Goal: Browse casually

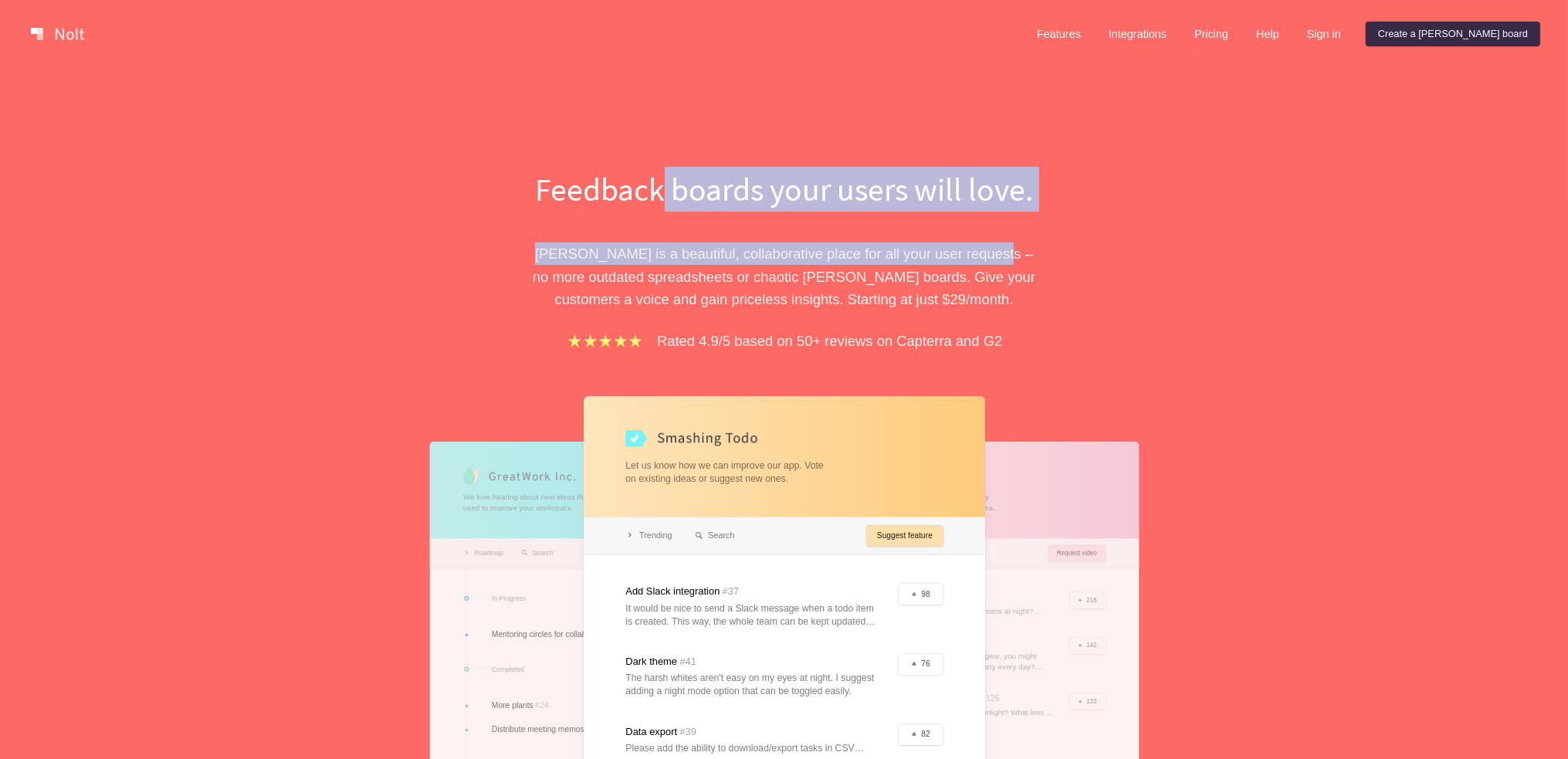
drag, startPoint x: 658, startPoint y: 201, endPoint x: 825, endPoint y: 193, distance: 167.7
click at [970, 218] on div "Feedback boards your users will love. [PERSON_NAME] is a beautiful, collaborati…" at bounding box center [784, 560] width 533 height 787
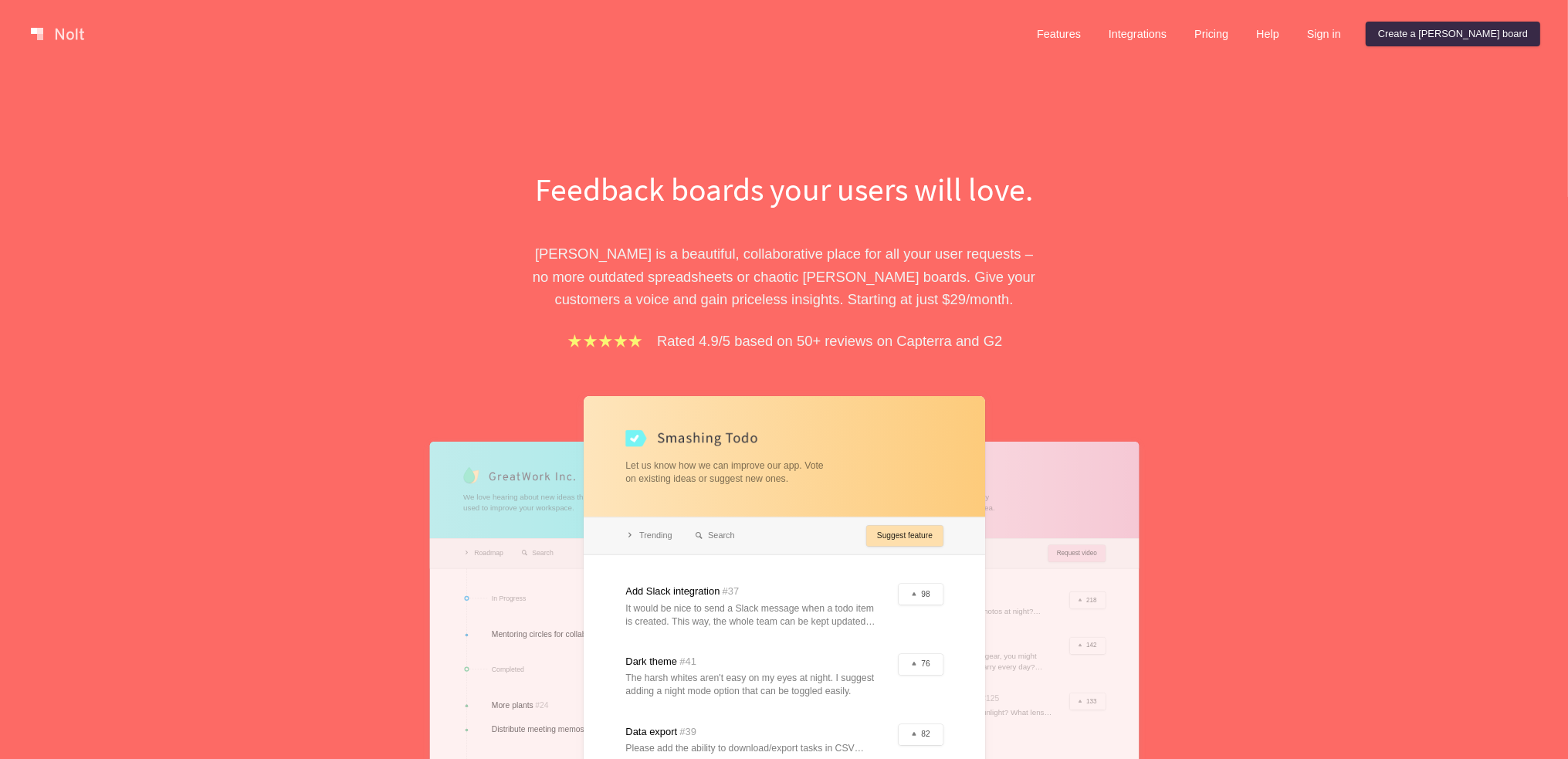
click at [1094, 295] on div "Feedback boards your users will love. [PERSON_NAME] is a beautiful, collaborati…" at bounding box center [784, 560] width 695 height 787
click at [1075, 190] on div "Feedback boards your users will love. [PERSON_NAME] is a beautiful, collaborati…" at bounding box center [784, 560] width 695 height 787
drag, startPoint x: 665, startPoint y: 276, endPoint x: 847, endPoint y: 275, distance: 182.2
click at [847, 275] on p "[PERSON_NAME] is a beautiful, collaborative place for all your user requests – …" at bounding box center [784, 276] width 533 height 68
click at [766, 280] on p "[PERSON_NAME] is a beautiful, collaborative place for all your user requests – …" at bounding box center [784, 276] width 533 height 68
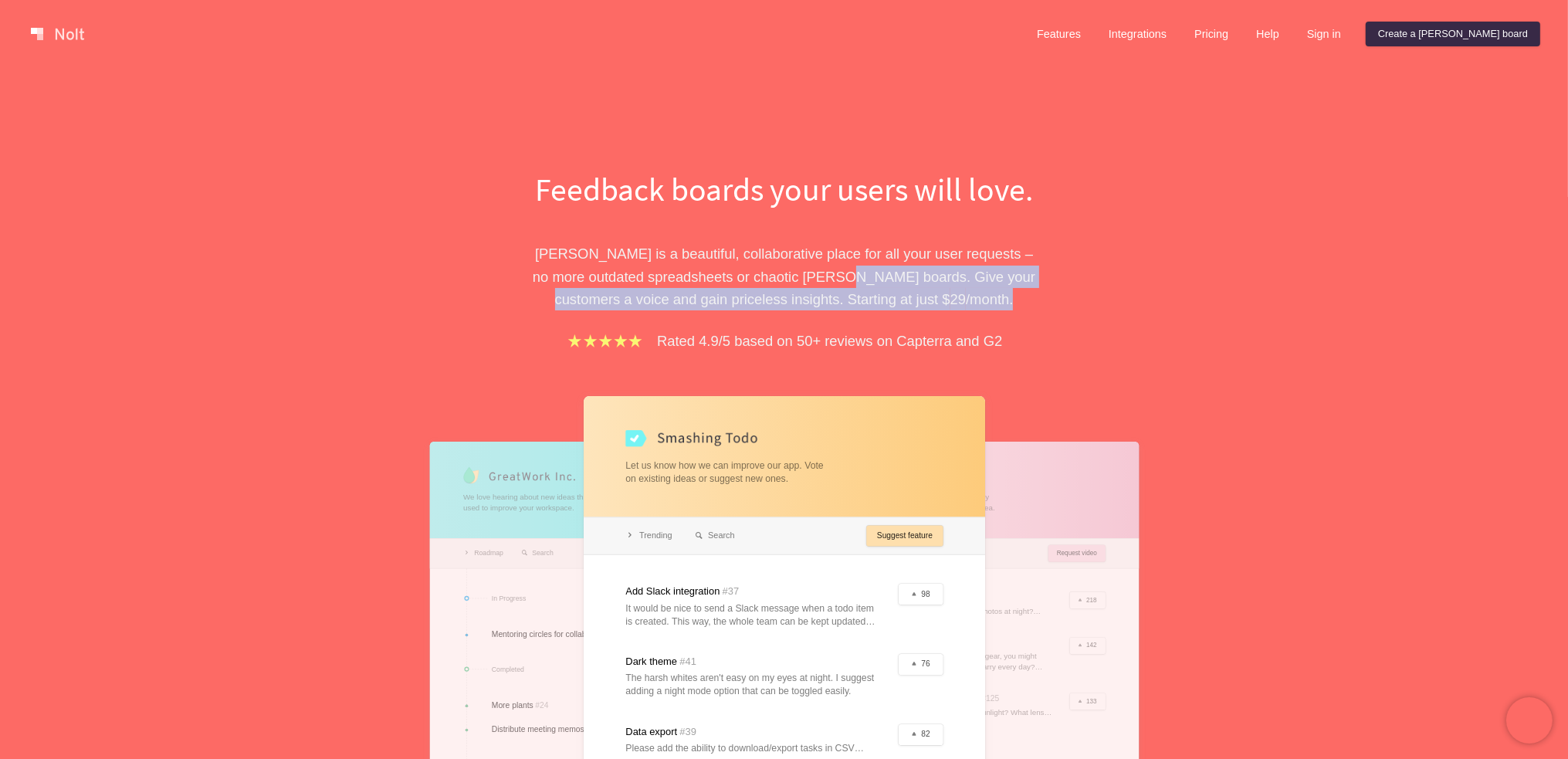
drag, startPoint x: 832, startPoint y: 281, endPoint x: 1070, endPoint y: 289, distance: 237.9
click at [1070, 289] on div "Feedback boards your users will love. [PERSON_NAME] is a beautiful, collaborati…" at bounding box center [784, 560] width 695 height 787
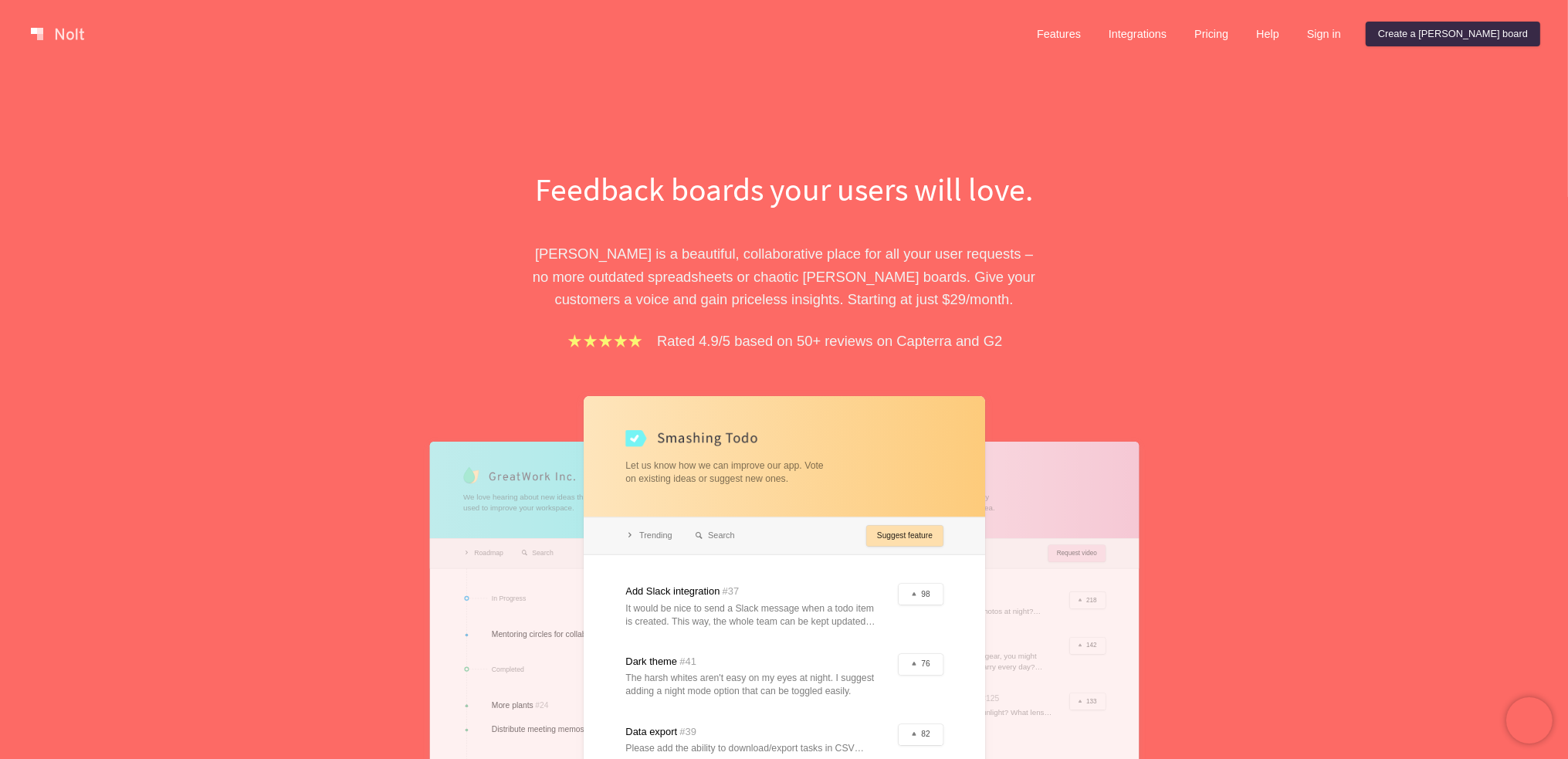
click at [1025, 340] on div "Rated 4.9/5 based on 50+ reviews on Capterra and G2" at bounding box center [784, 341] width 533 height 22
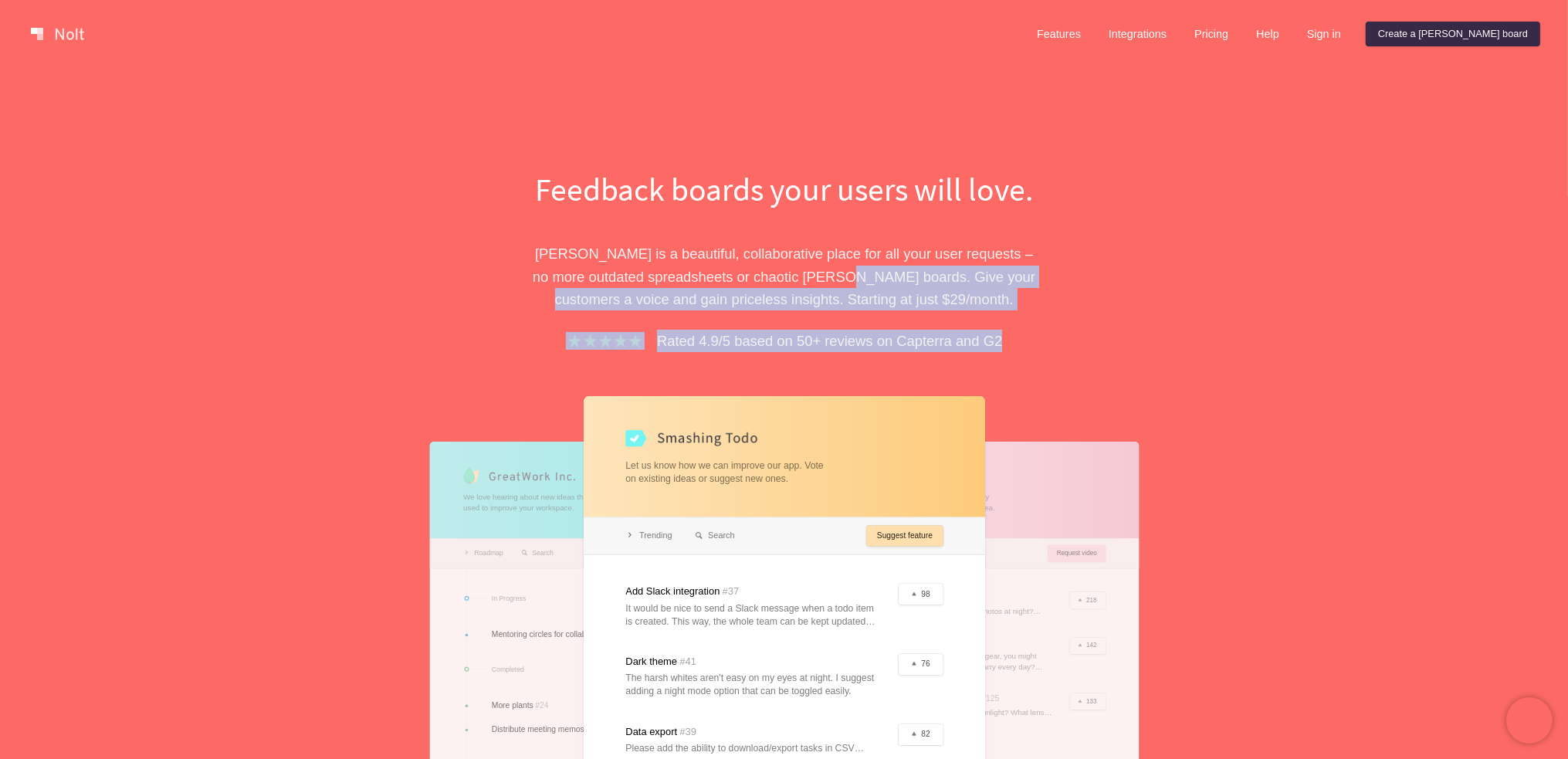
drag, startPoint x: 1016, startPoint y: 333, endPoint x: 835, endPoint y: 286, distance: 187.2
click at [835, 286] on div "Feedback boards your users will love. [PERSON_NAME] is a beautiful, collaborati…" at bounding box center [784, 560] width 533 height 787
click at [835, 286] on p "[PERSON_NAME] is a beautiful, collaborative place for all your user requests – …" at bounding box center [784, 276] width 533 height 68
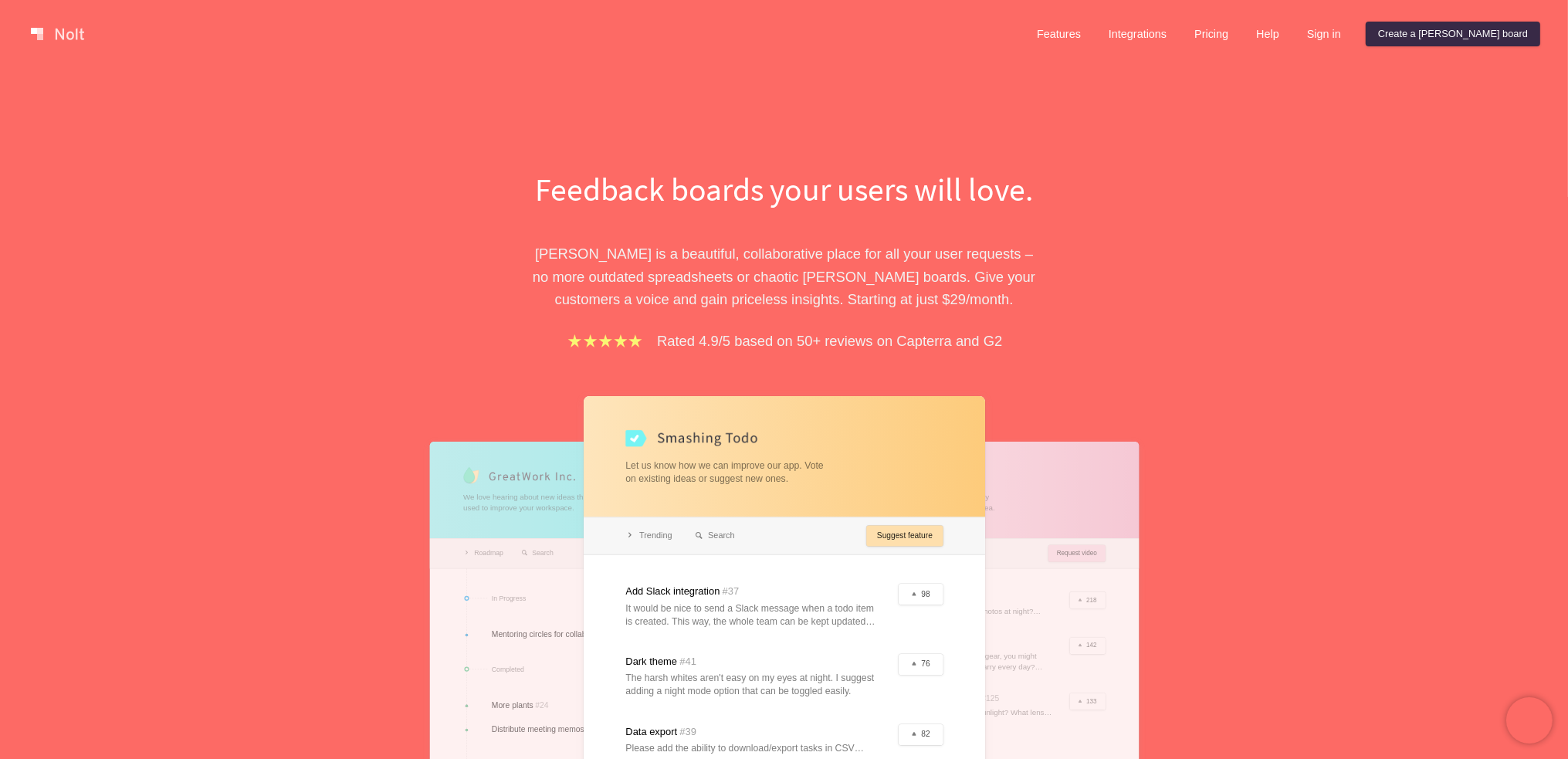
click at [1097, 360] on div "Feedback boards your users will love. [PERSON_NAME] is a beautiful, collaborati…" at bounding box center [784, 560] width 695 height 787
